Goal: Navigation & Orientation: Find specific page/section

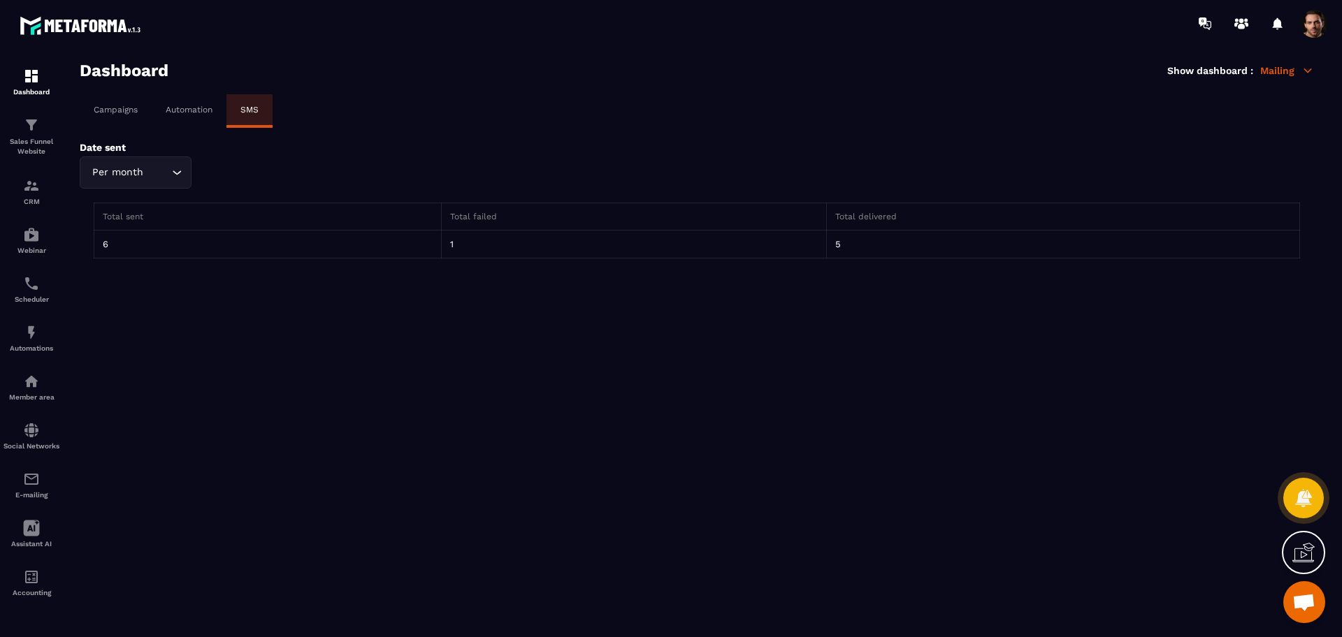
click at [120, 111] on p "Campaigns" at bounding box center [116, 110] width 44 height 10
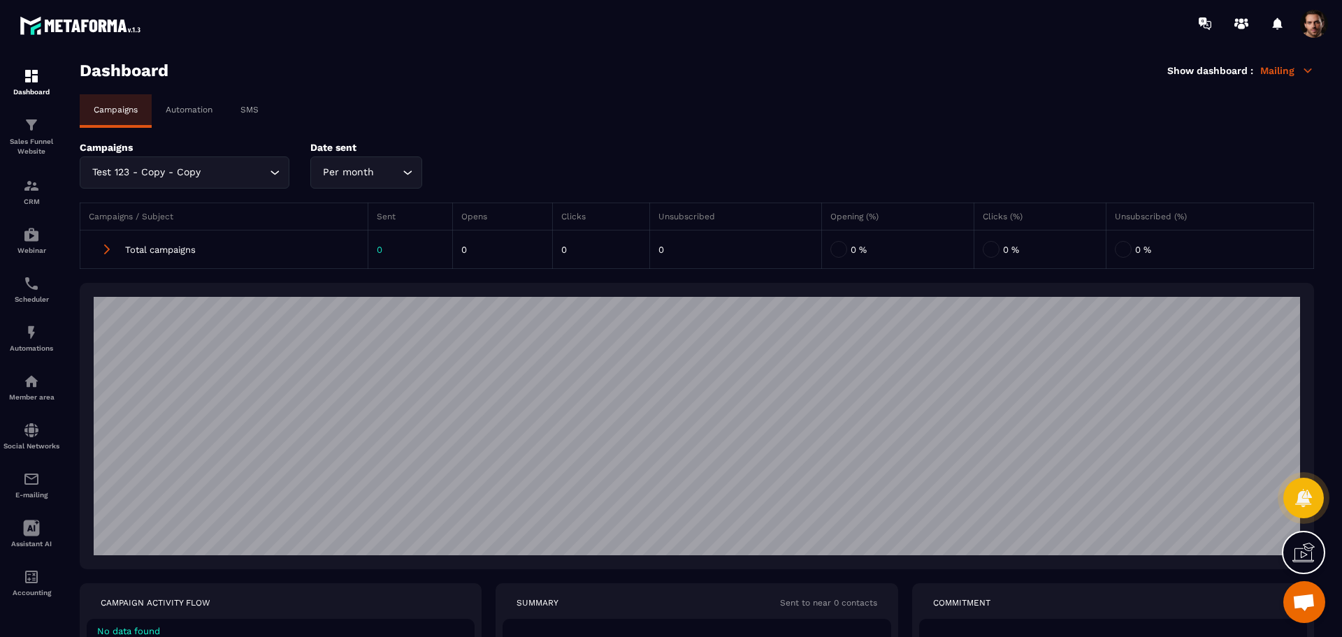
click at [205, 114] on p "Automation" at bounding box center [189, 110] width 47 height 10
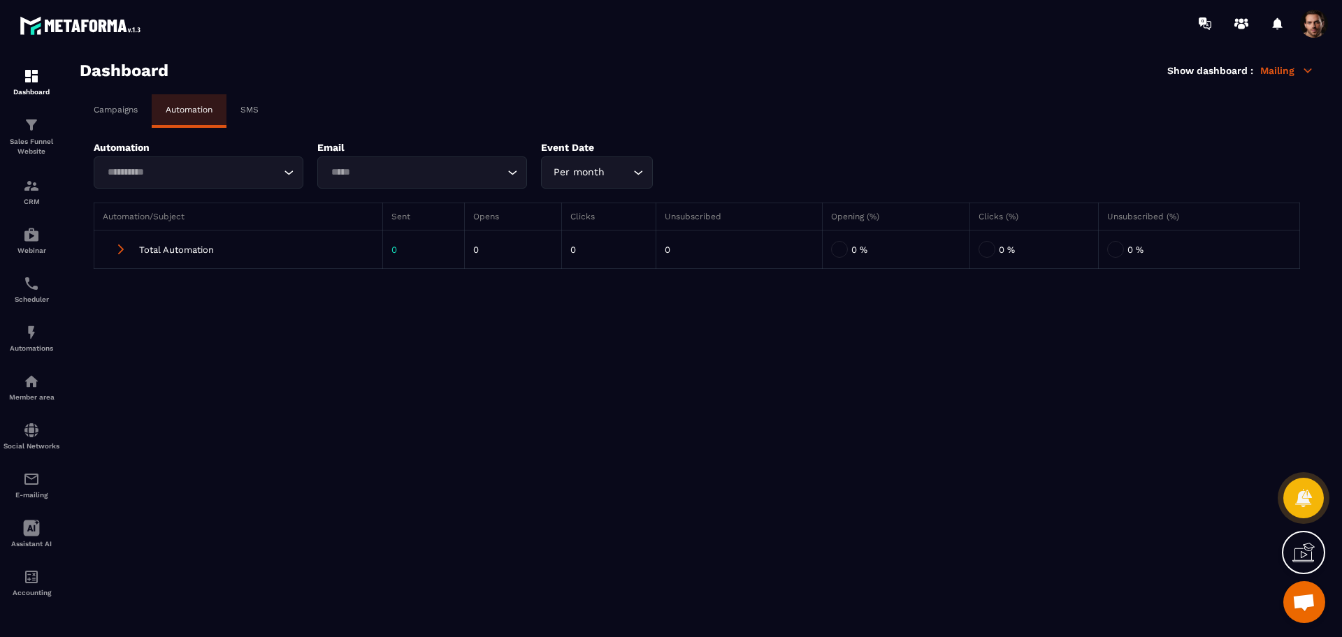
click at [94, 120] on div "Campaigns" at bounding box center [116, 109] width 72 height 31
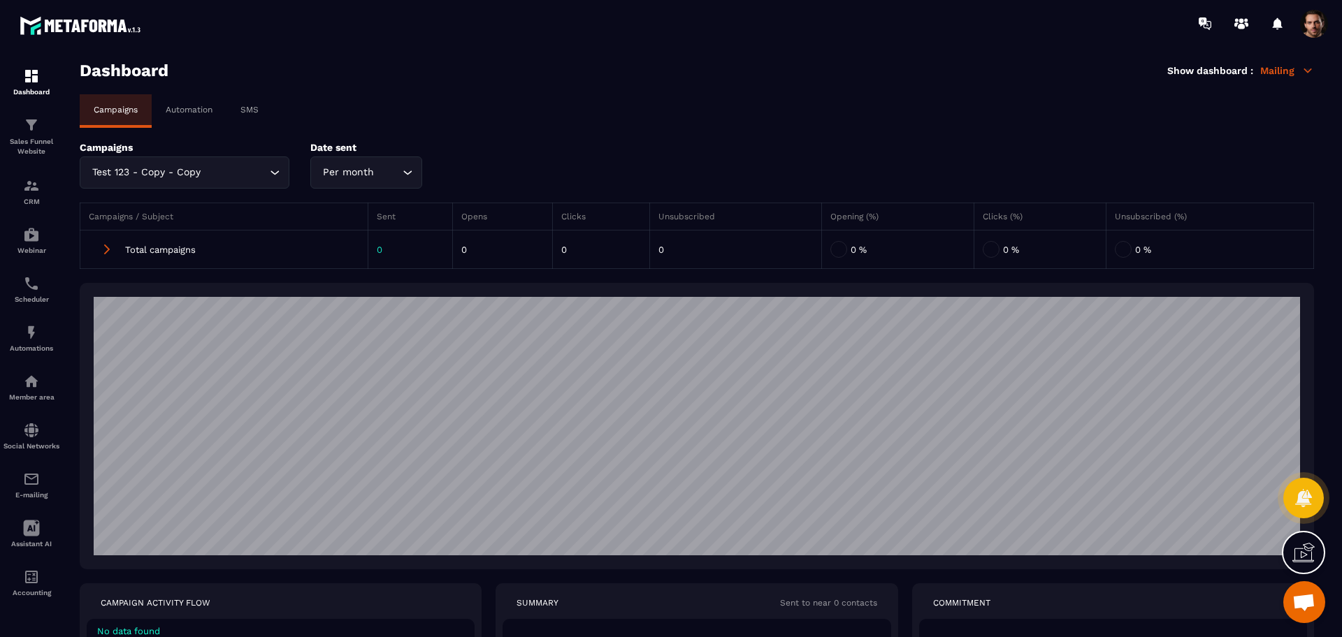
click at [170, 107] on p "Automation" at bounding box center [189, 110] width 47 height 10
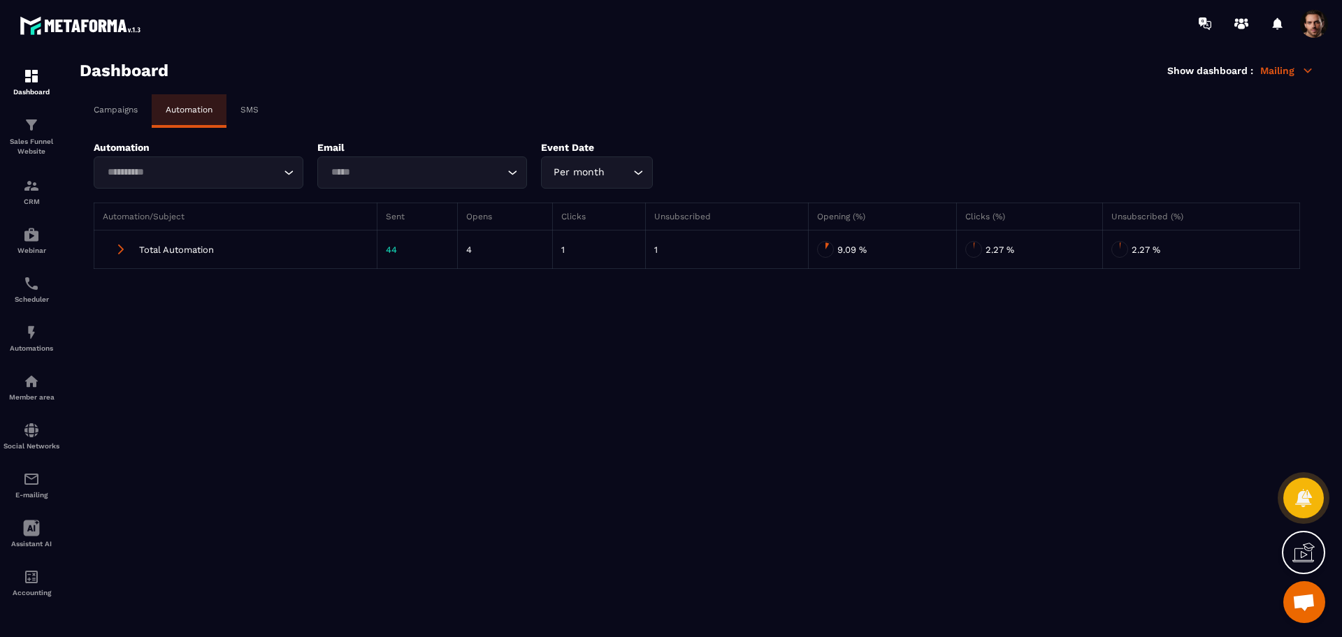
click at [216, 176] on input "Search for option" at bounding box center [192, 172] width 178 height 15
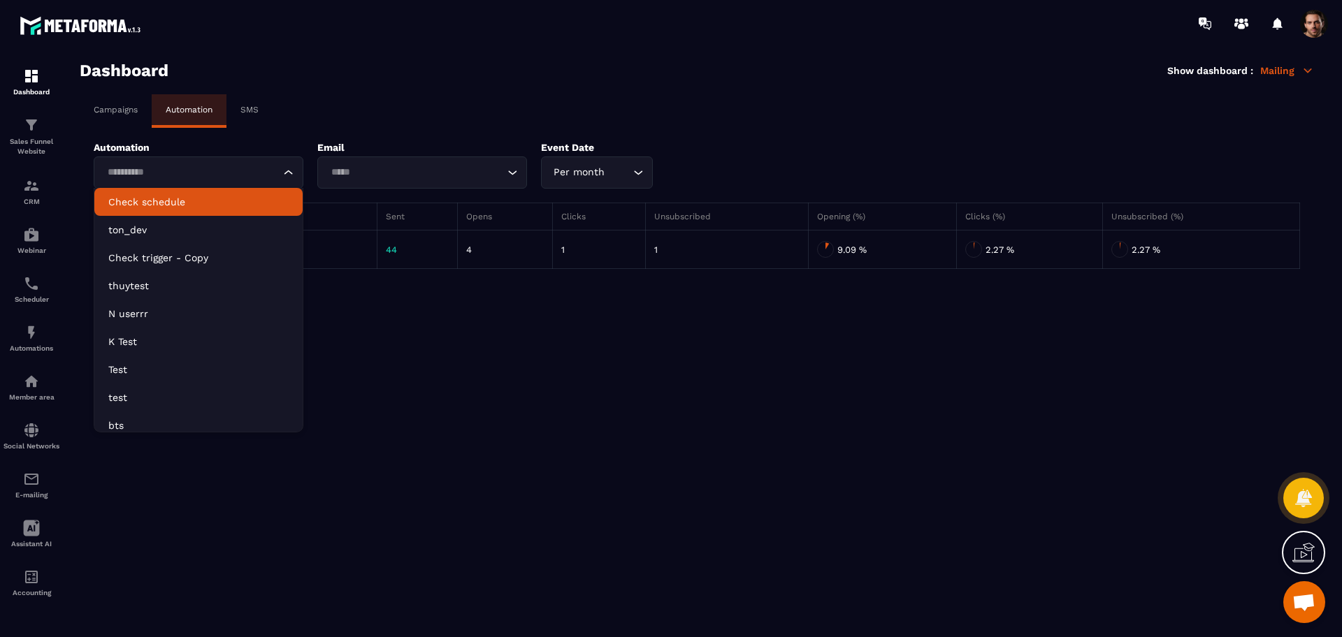
click at [201, 202] on p "Check schedule" at bounding box center [198, 202] width 180 height 14
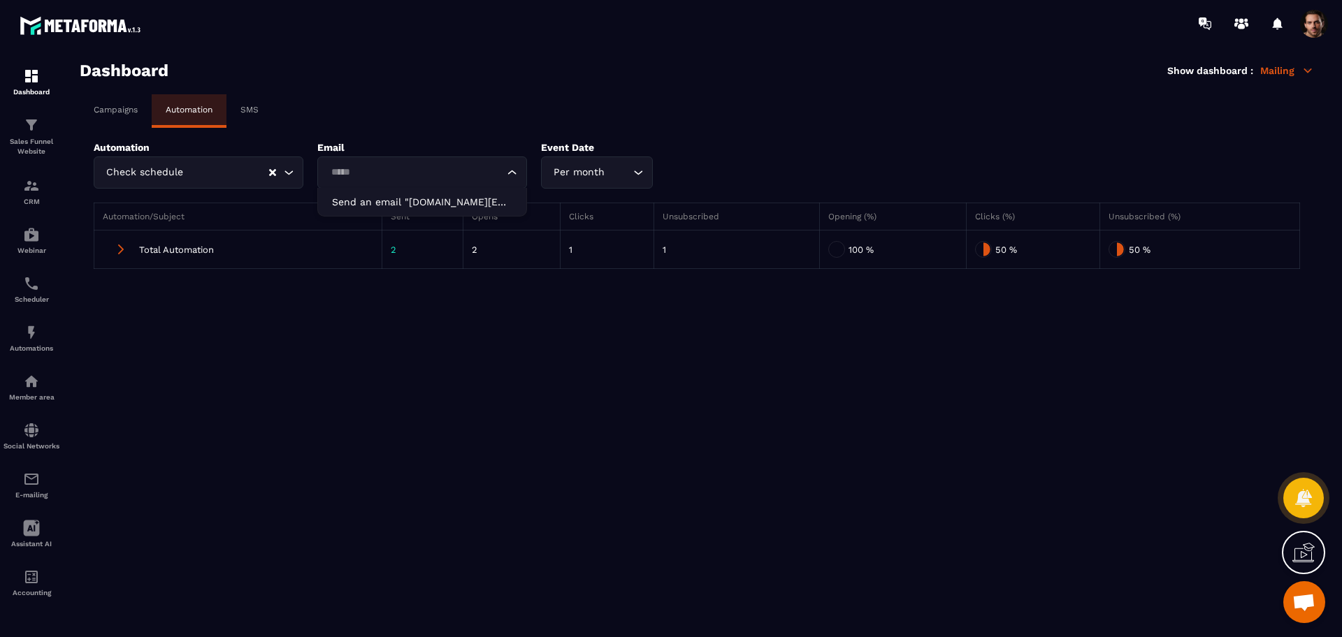
click at [383, 172] on input "Search for option" at bounding box center [415, 172] width 178 height 15
click at [375, 195] on p "Send an email "[DOMAIN_NAME][EMAIL_ADDRESS][DOMAIN_NAME]"" at bounding box center [422, 202] width 180 height 14
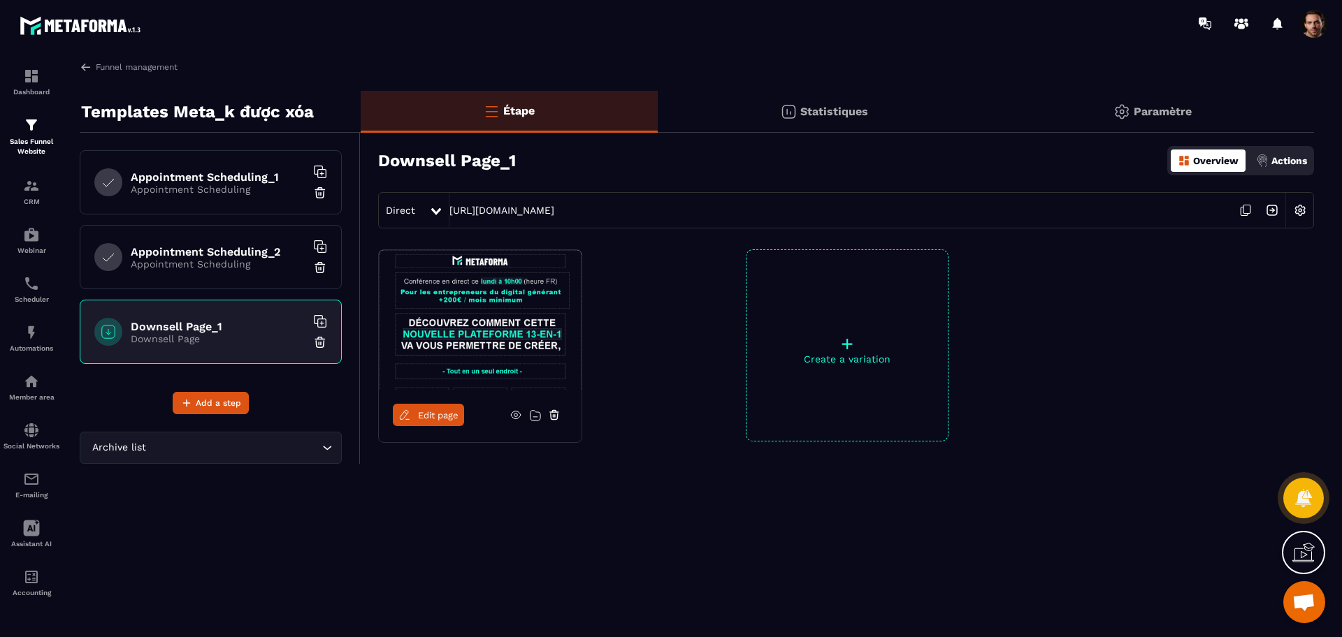
click at [231, 181] on h6 "Appointment Scheduling_1" at bounding box center [218, 177] width 175 height 13
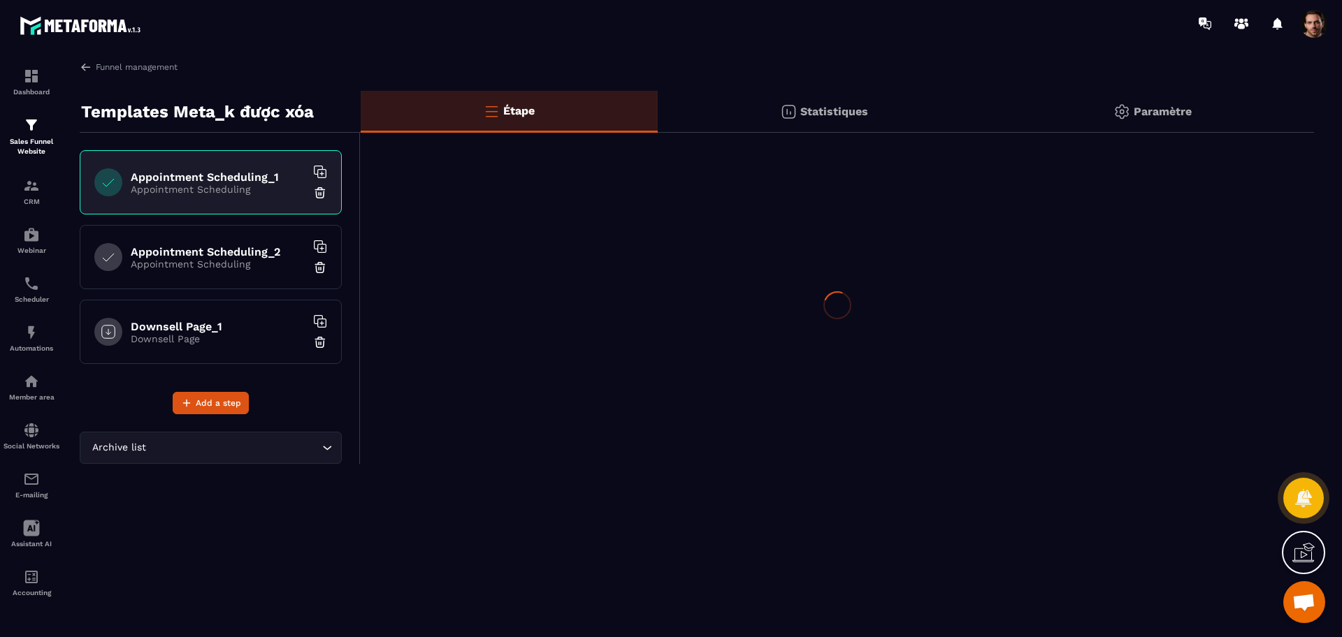
click at [245, 193] on p "Appointment Scheduling" at bounding box center [218, 189] width 175 height 11
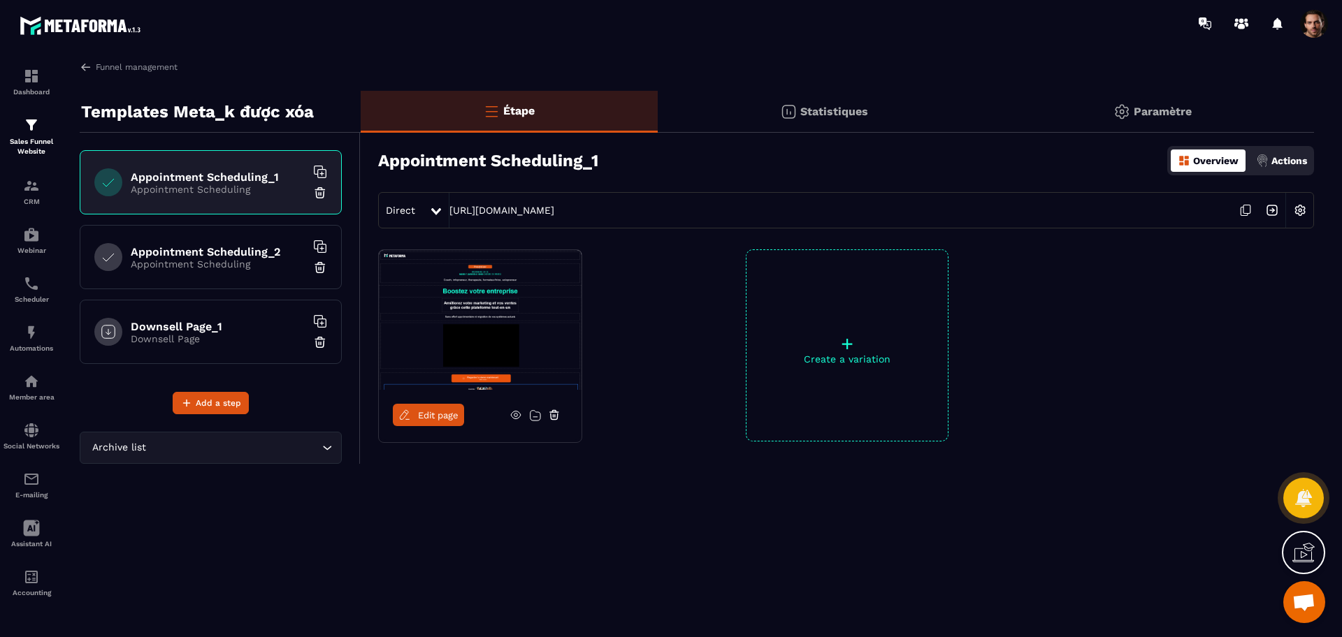
click at [447, 423] on link "Edit page" at bounding box center [428, 415] width 71 height 22
